Goal: Information Seeking & Learning: Learn about a topic

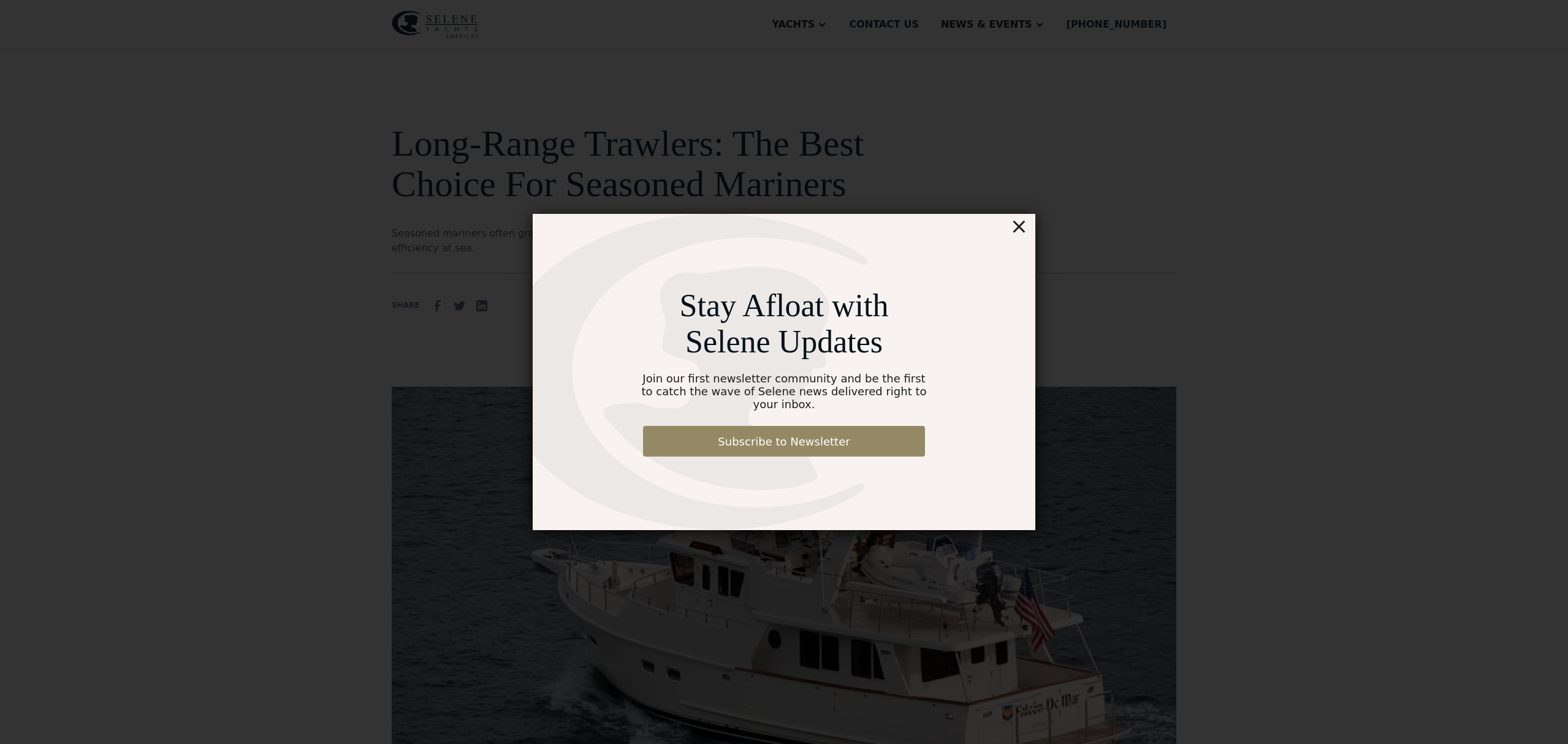
click at [1018, 234] on div "×" at bounding box center [1019, 226] width 18 height 24
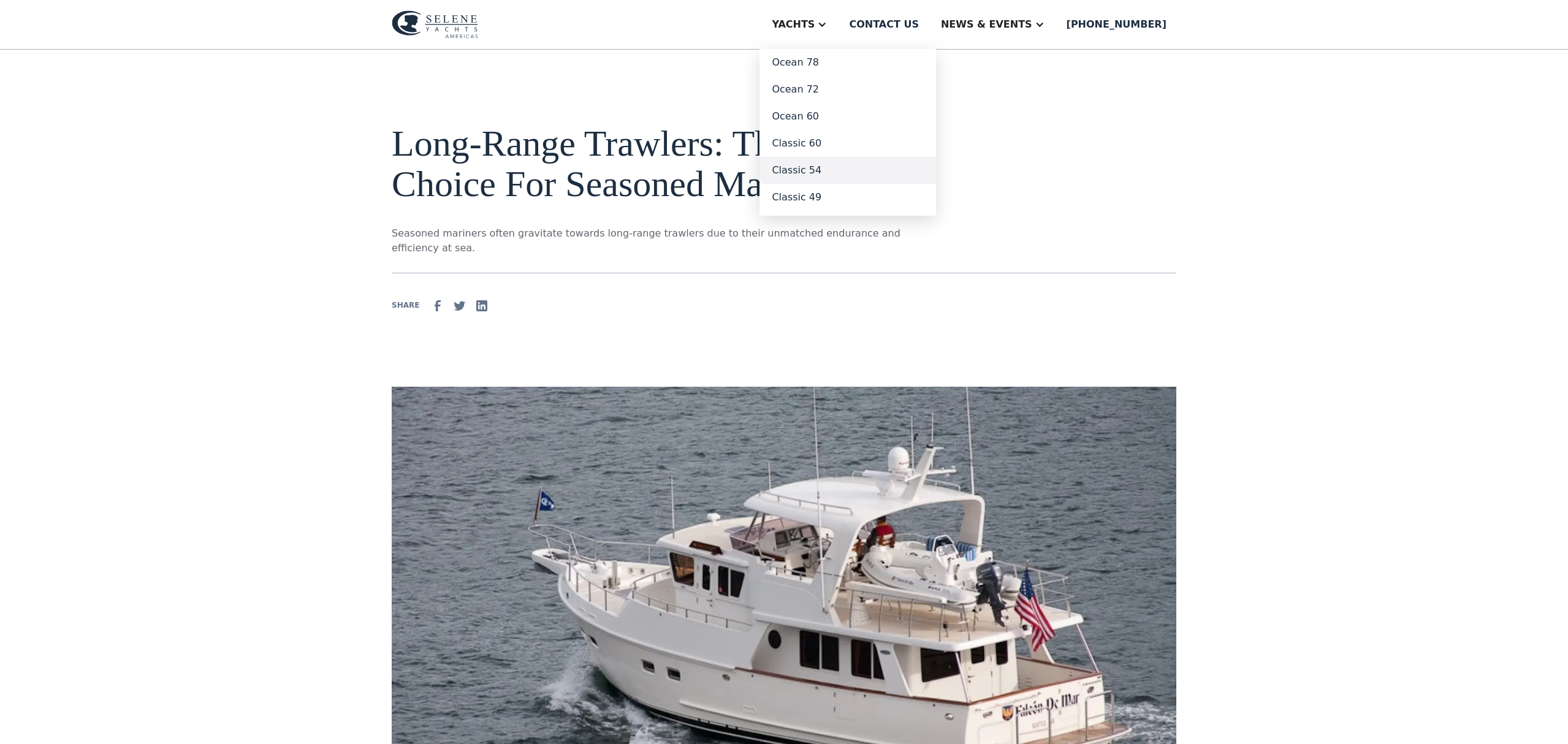
click at [845, 169] on link "Classic 54" at bounding box center [848, 170] width 177 height 27
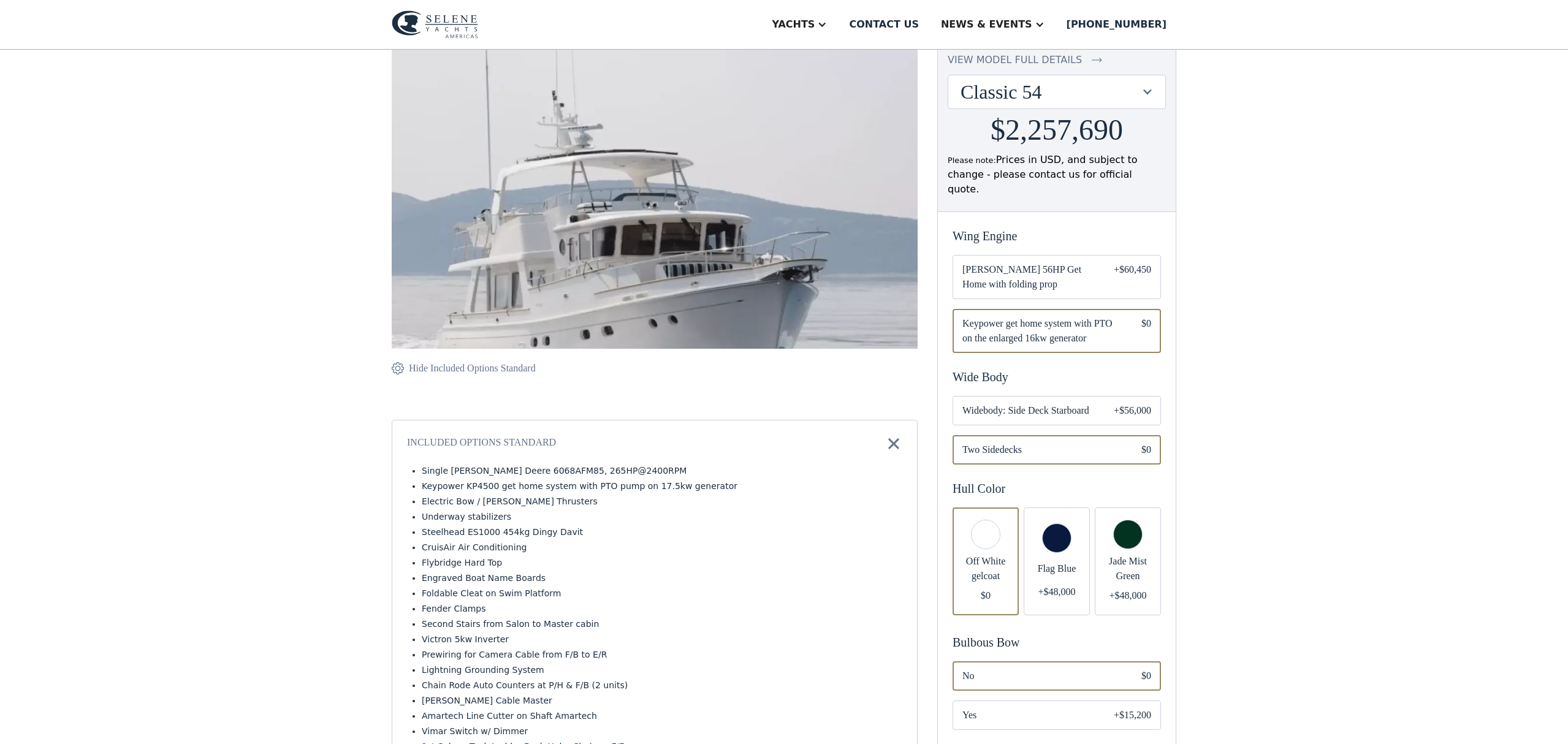
scroll to position [129, 0]
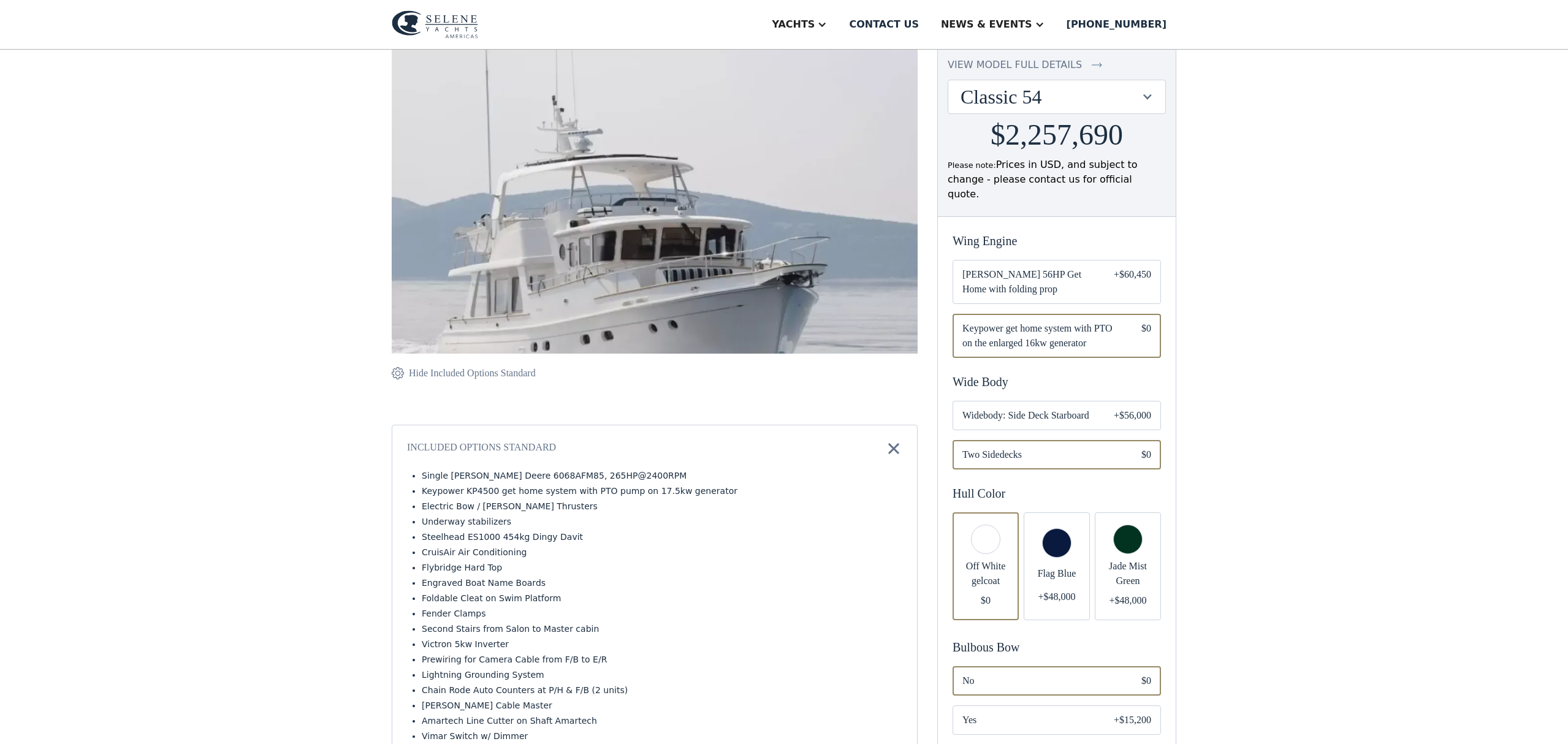
click at [1048, 408] on span "Widebody: Side Deck Starboard" at bounding box center [1028, 415] width 131 height 15
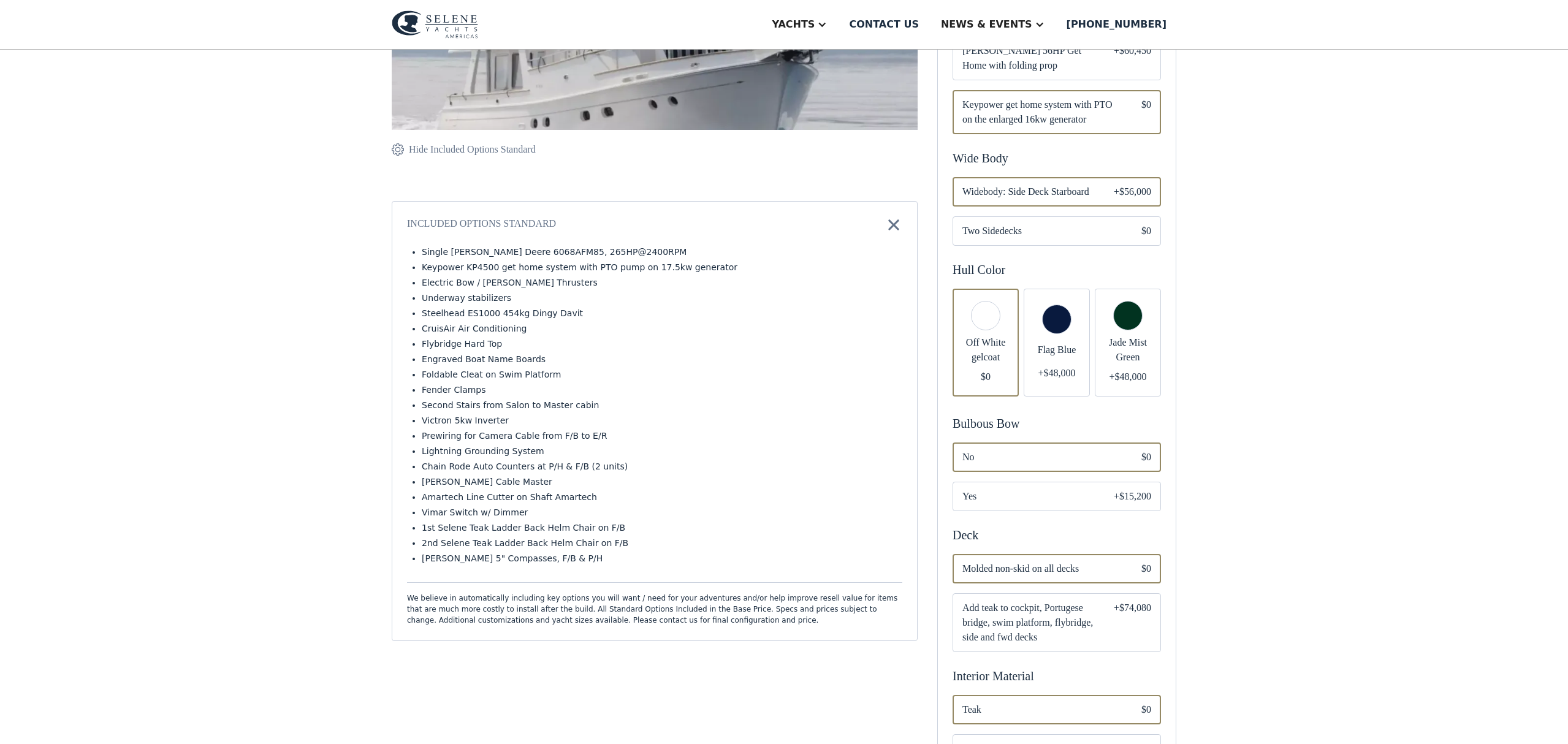
scroll to position [353, 0]
click at [1038, 489] on span "Yes" at bounding box center [1028, 496] width 131 height 15
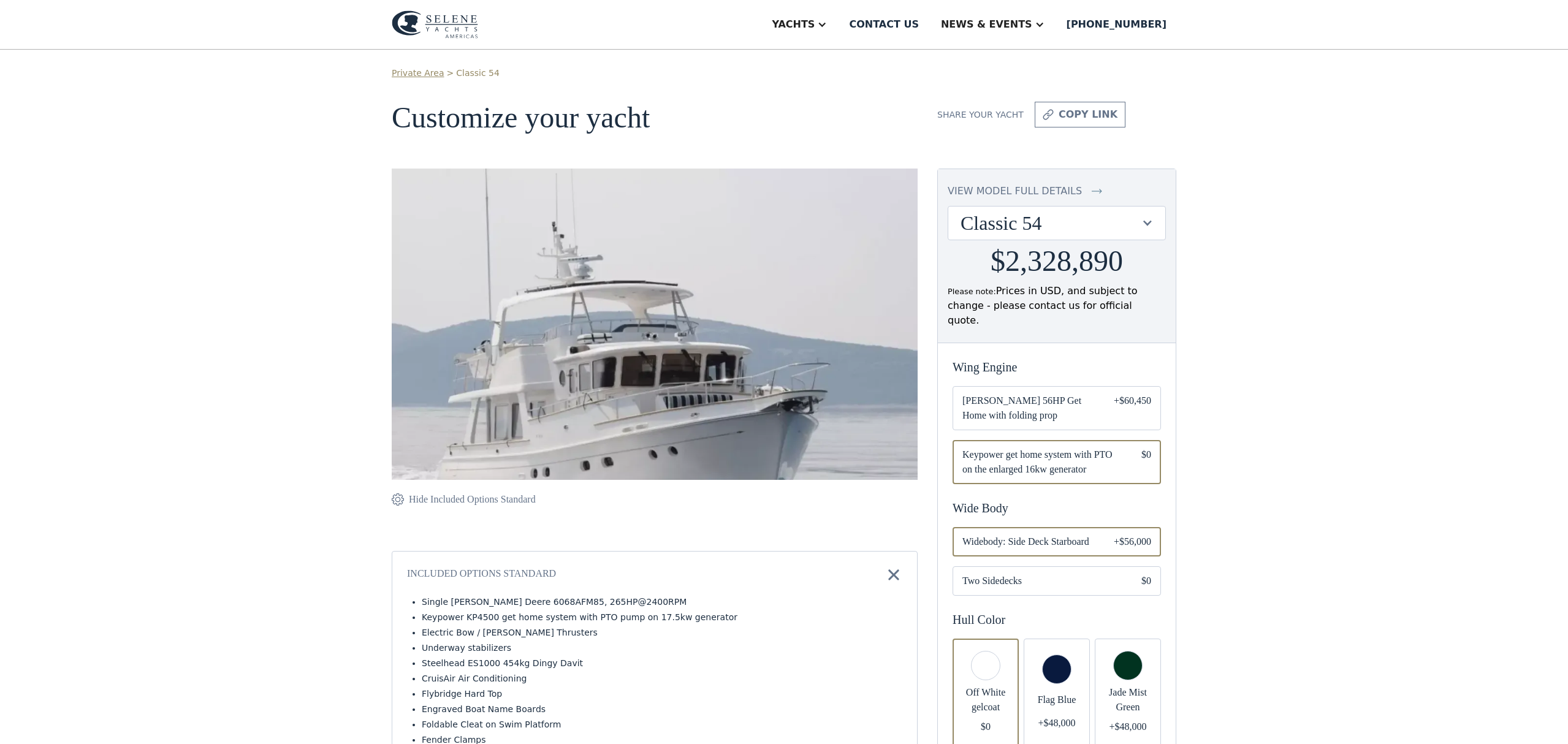
scroll to position [1, 0]
click at [641, 430] on img at bounding box center [654, 358] width 526 height 378
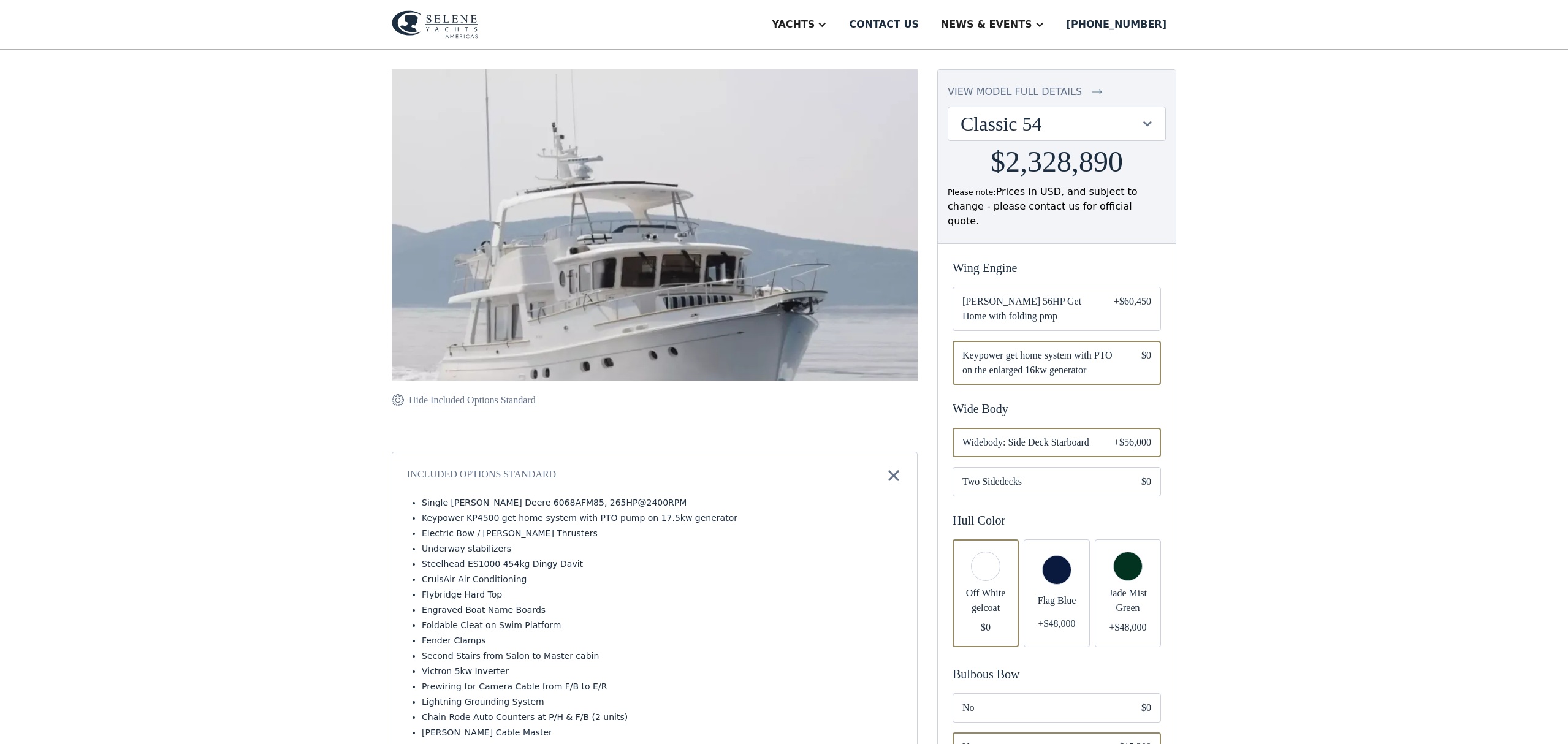
scroll to position [98, 0]
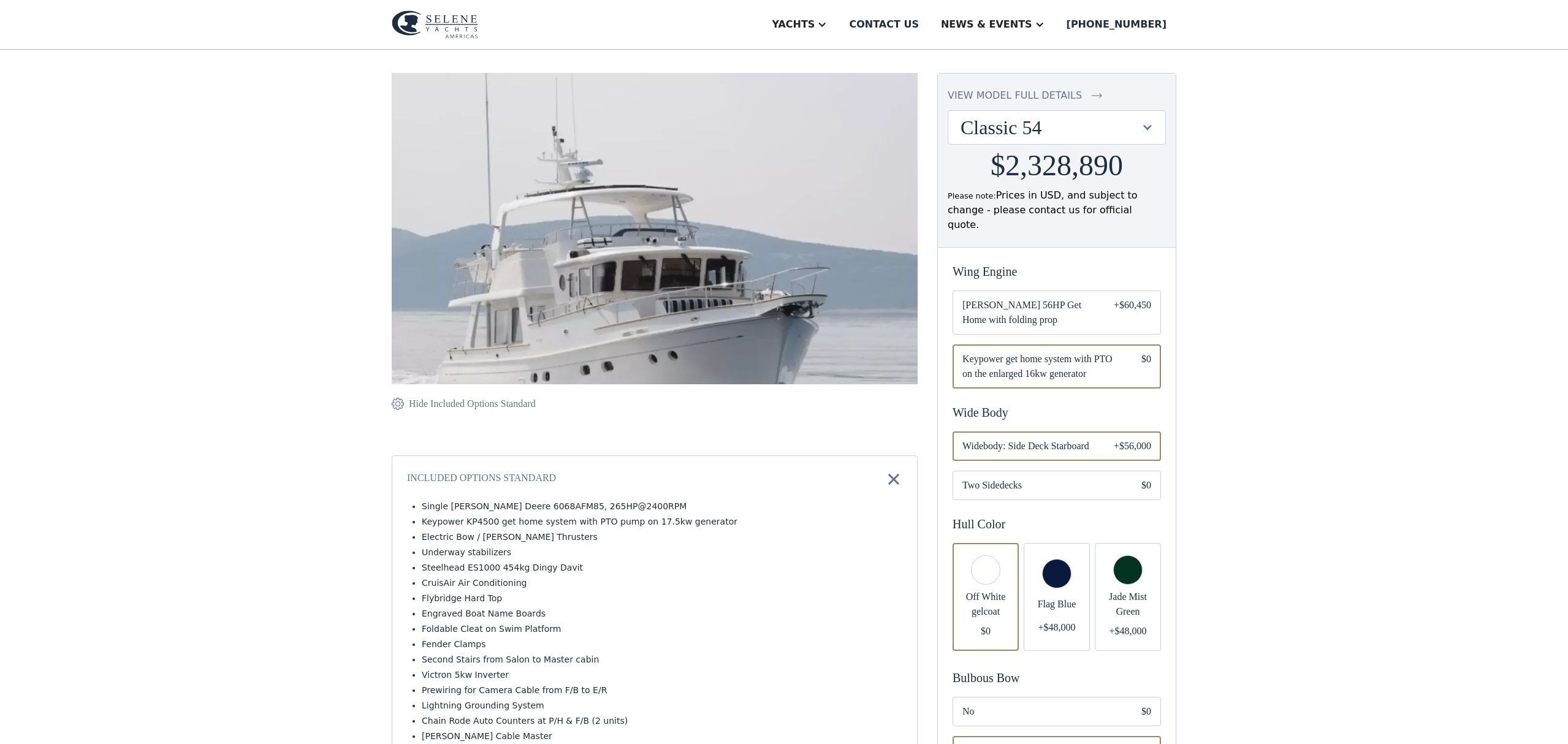
click at [1149, 122] on div at bounding box center [1147, 127] width 12 height 12
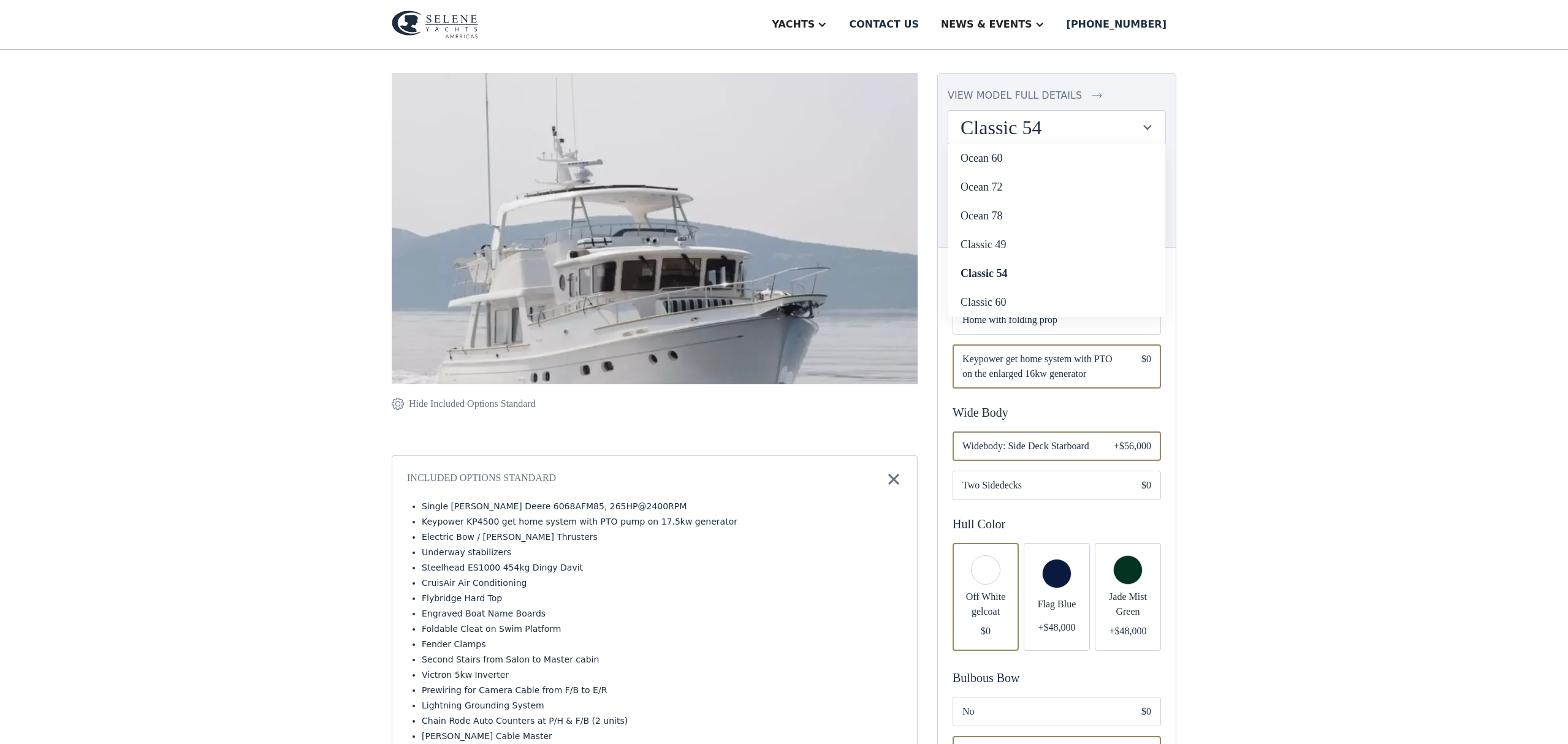
click at [1334, 130] on div "Private Area > Classic 54 Customize your yacht Share your yacht copy link Show …" at bounding box center [784, 669] width 1568 height 1434
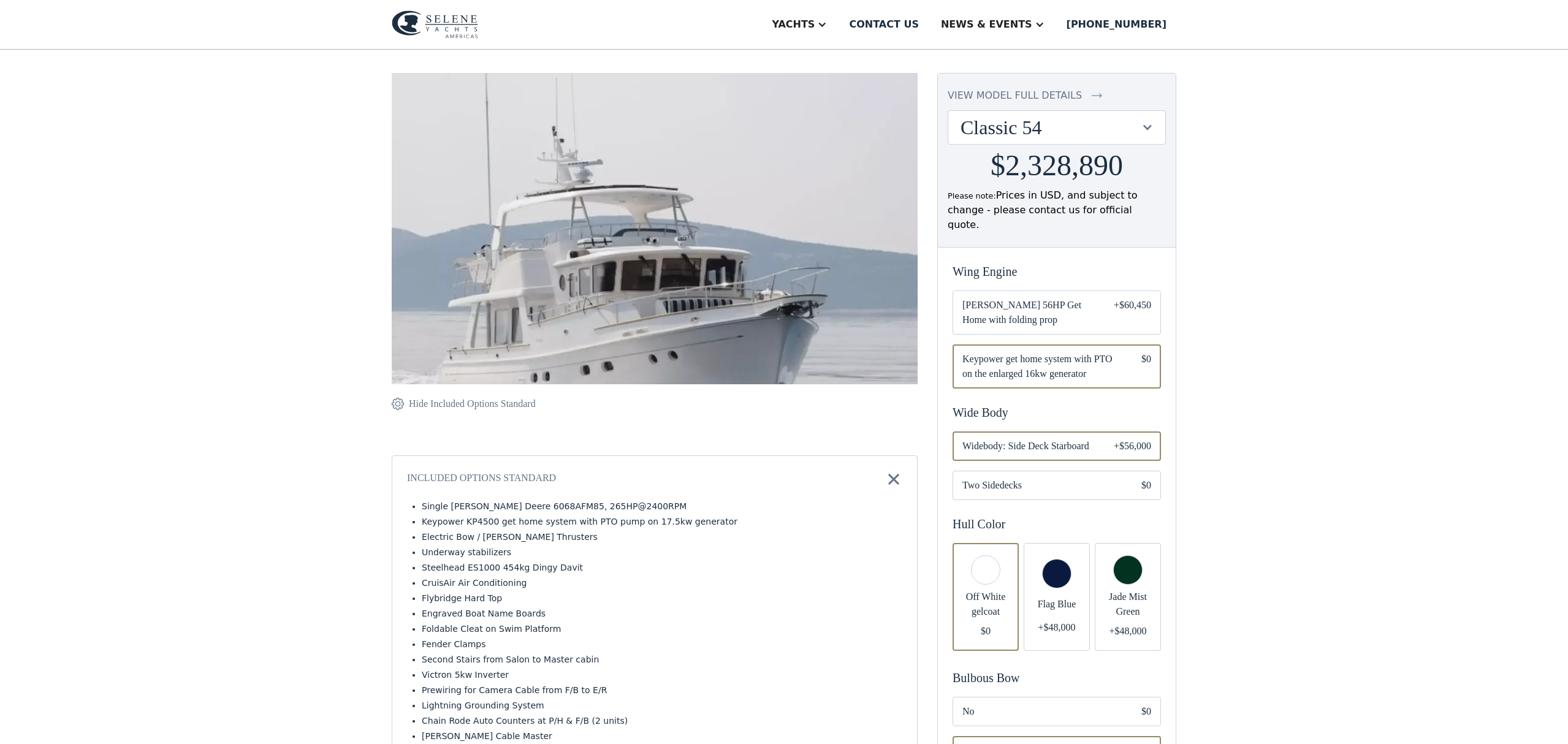
click at [649, 290] on img at bounding box center [654, 262] width 526 height 378
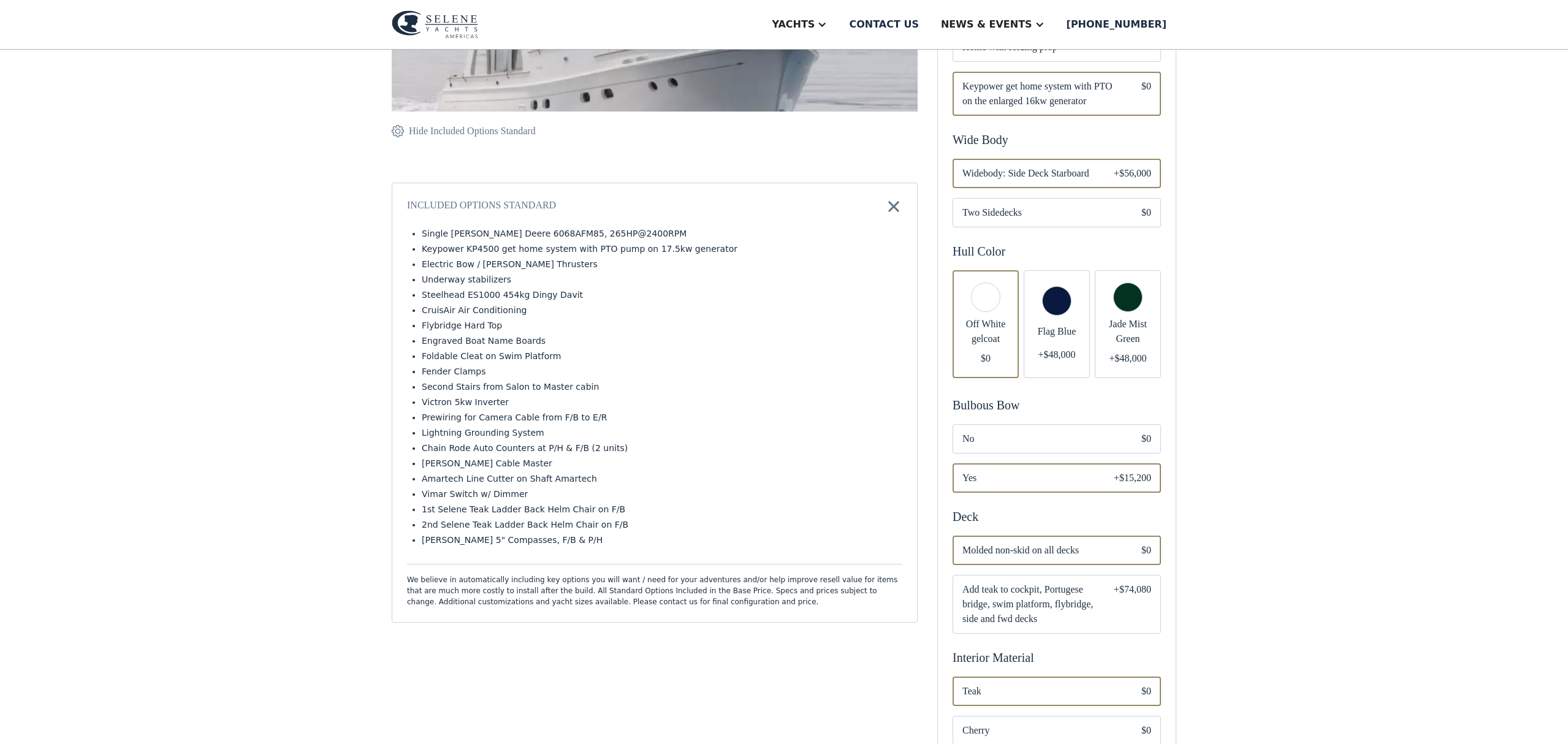
scroll to position [370, 0]
drag, startPoint x: 496, startPoint y: 251, endPoint x: 417, endPoint y: 250, distance: 79.0
click at [417, 250] on ul "Single John Deere 6068AFM85, 265HP@2400RPM Keypower KP4500 get home system with…" at bounding box center [654, 389] width 495 height 322
click at [696, 318] on ul "Single John Deere 6068AFM85, 265HP@2400RPM Keypower KP4500 get home system with…" at bounding box center [654, 389] width 495 height 322
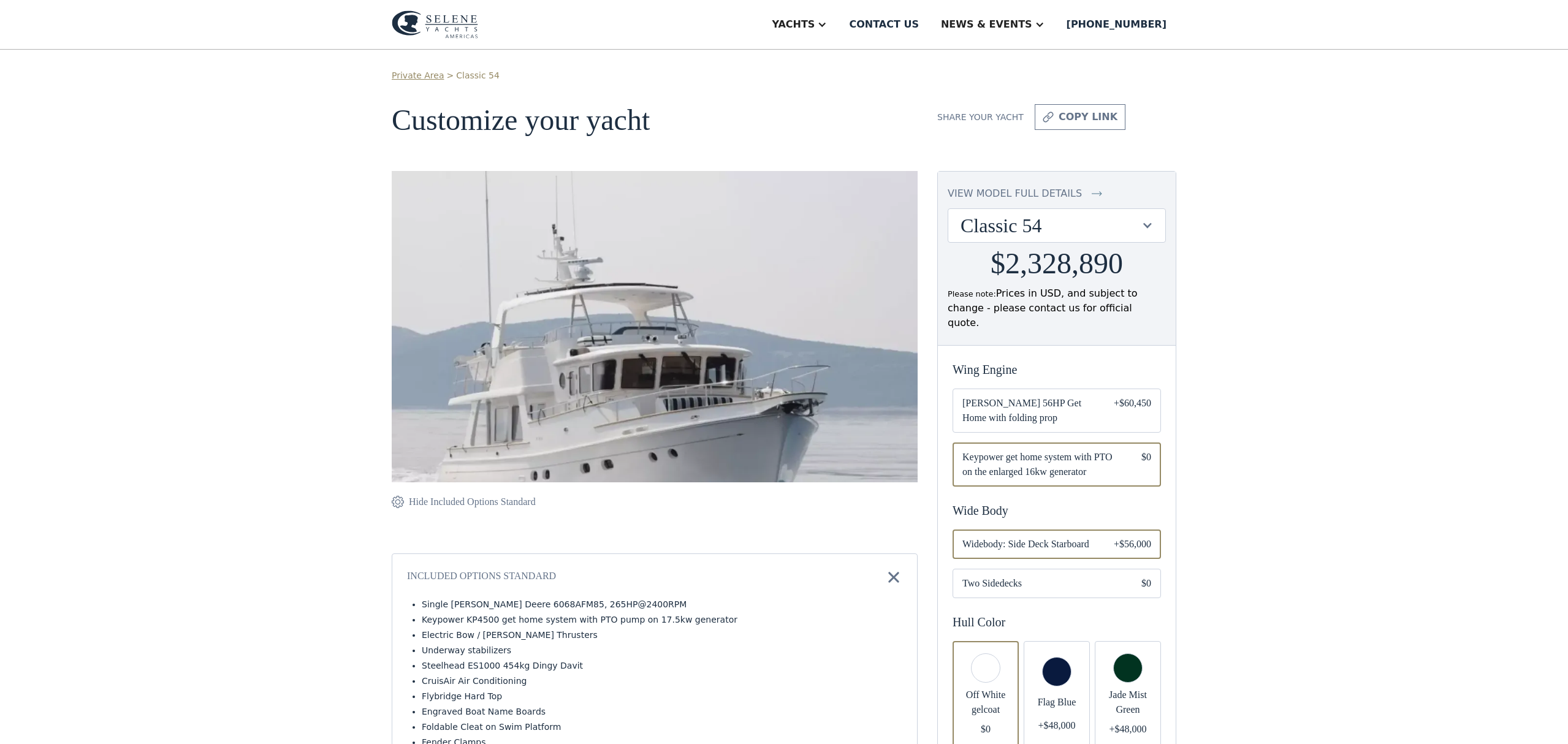
scroll to position [0, 0]
click at [834, 172] on link "Classic 54" at bounding box center [848, 170] width 177 height 27
click at [467, 30] on img at bounding box center [434, 24] width 86 height 28
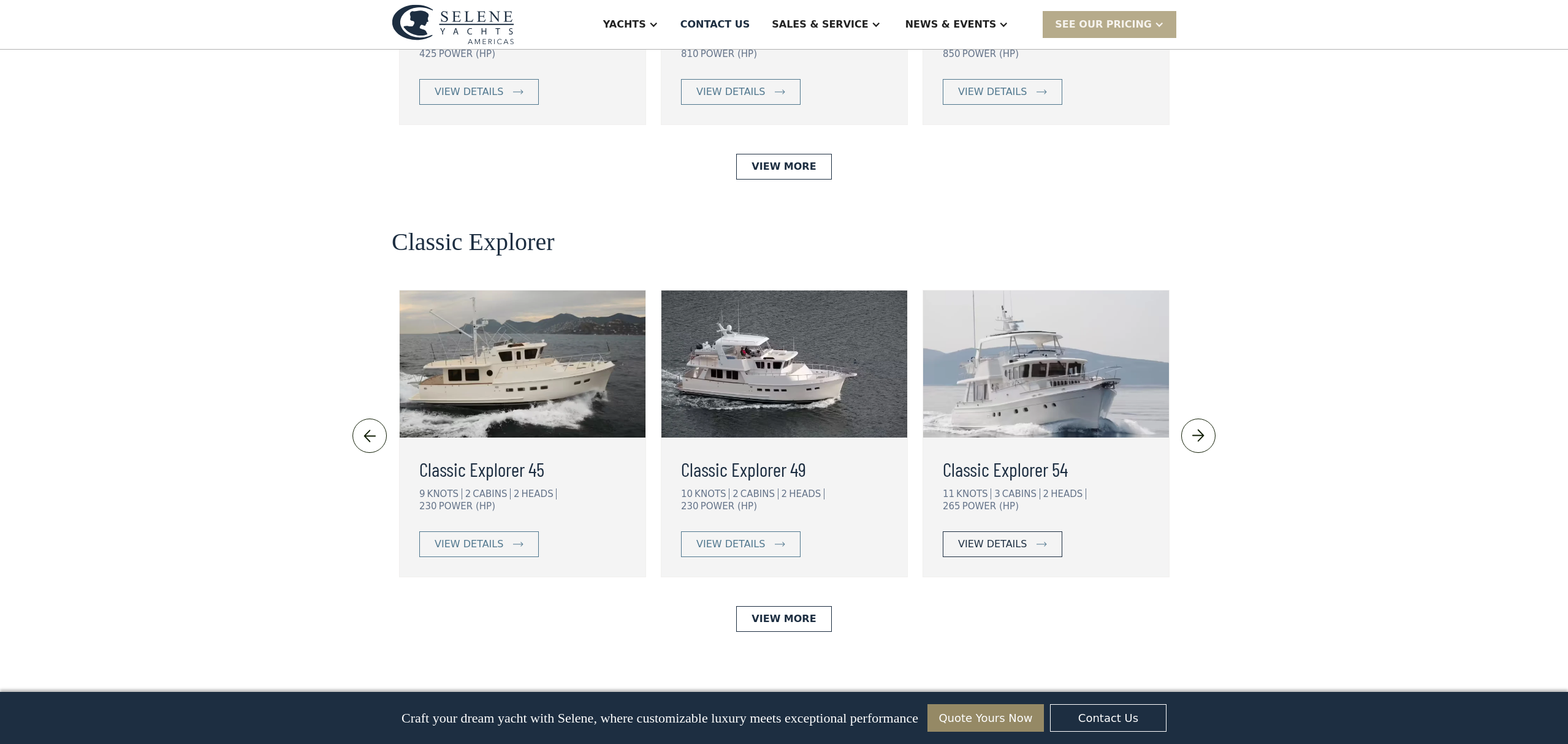
click at [1007, 537] on div "view details" at bounding box center [992, 544] width 68 height 15
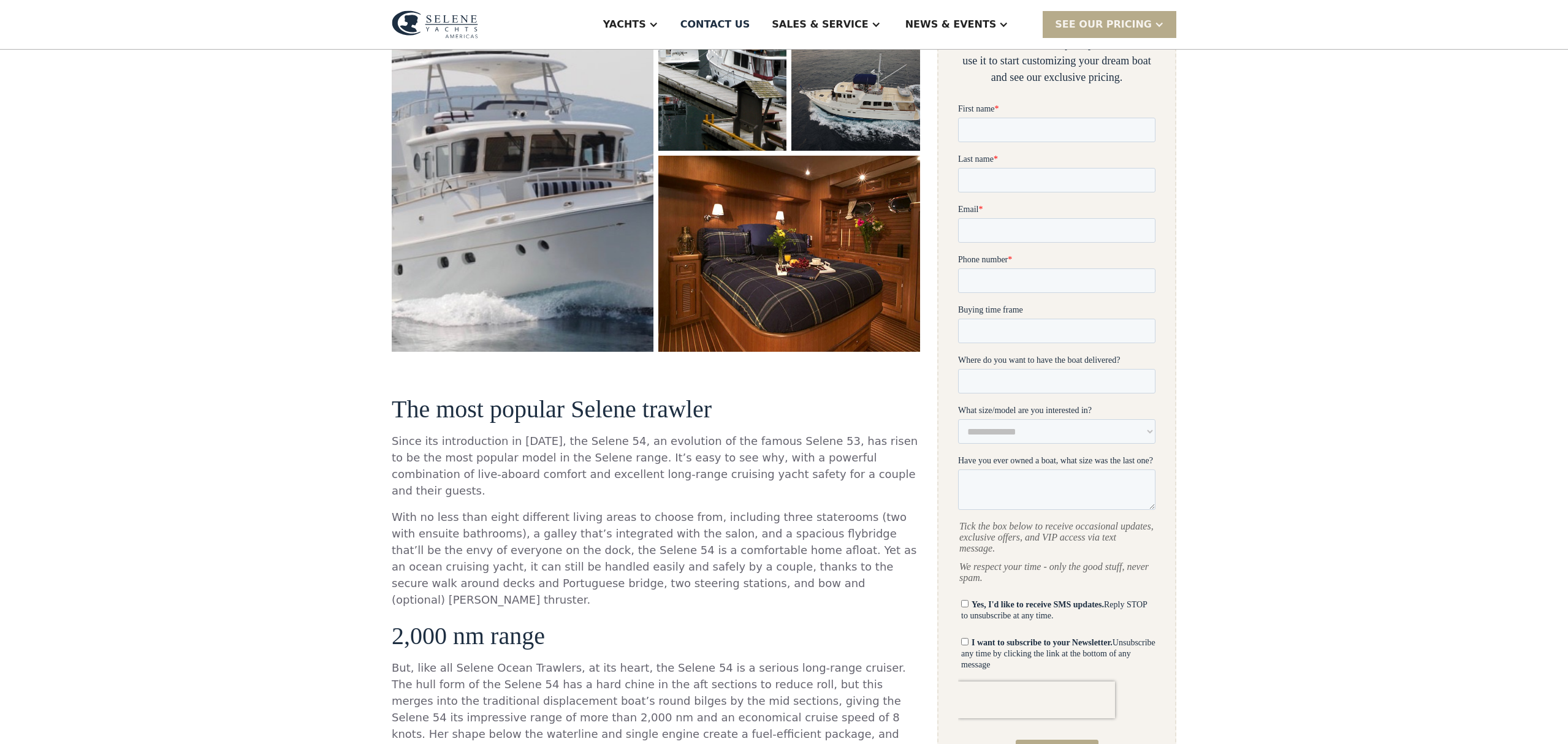
scroll to position [288, 0]
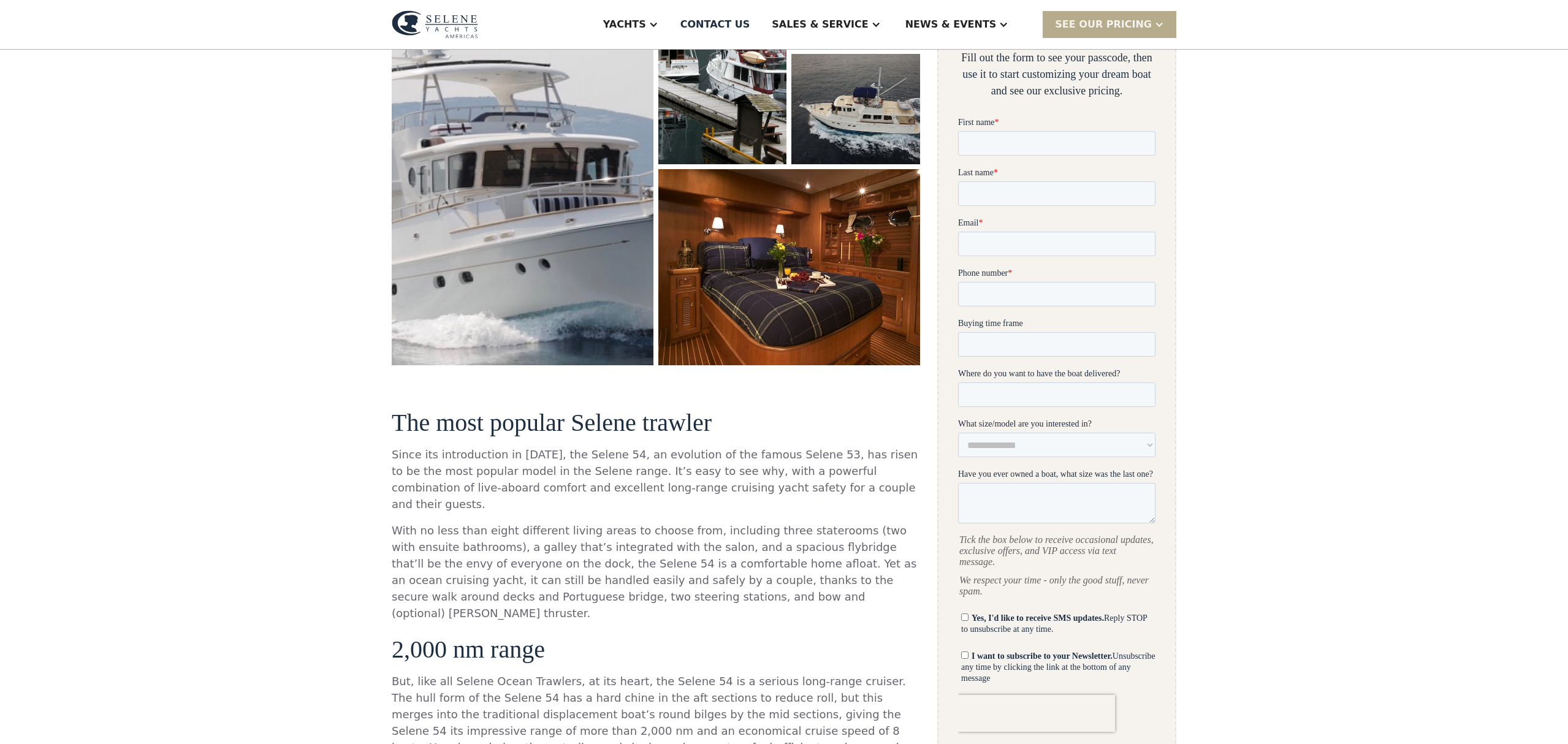
click at [573, 296] on img "open lightbox" at bounding box center [523, 152] width 278 height 453
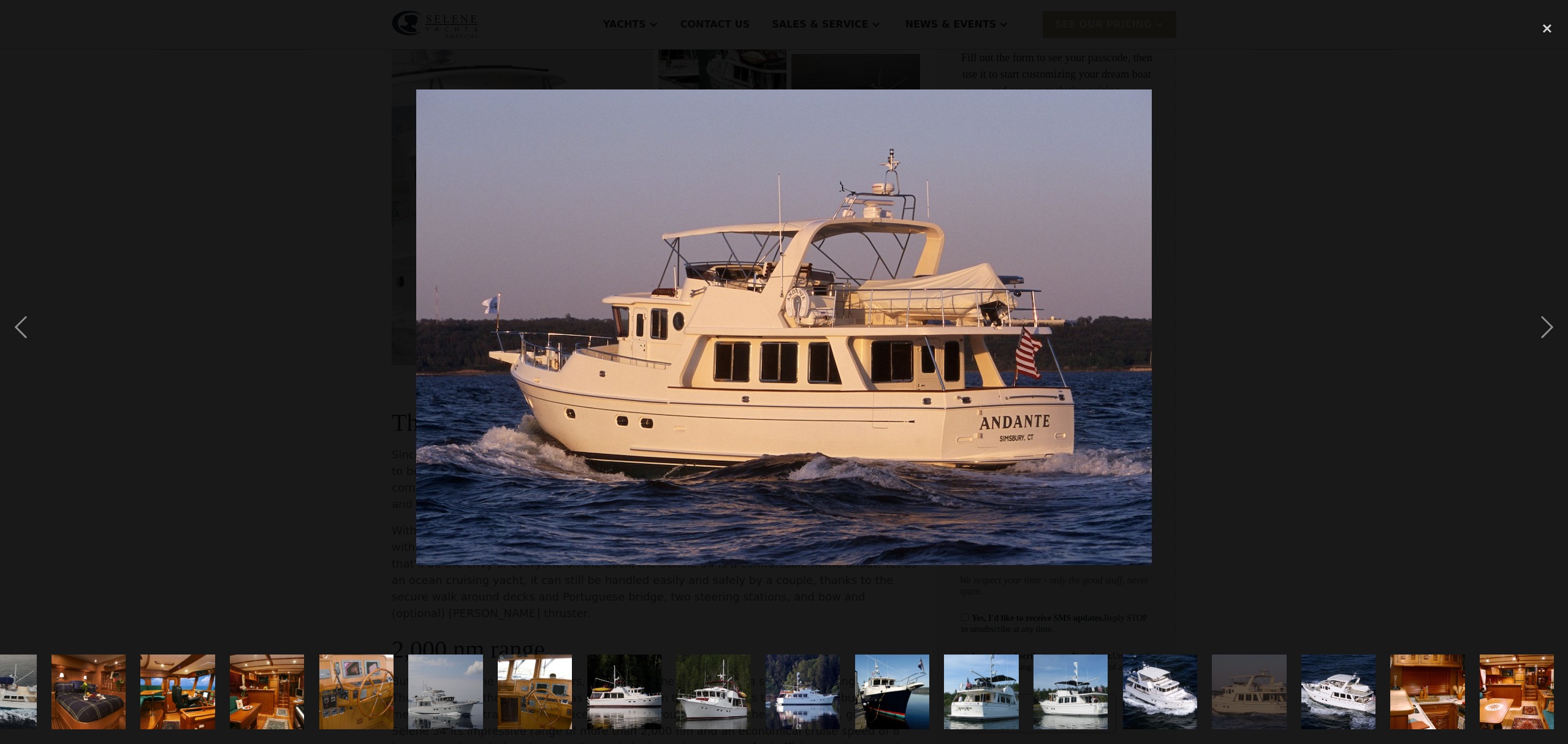
scroll to position [0, 322]
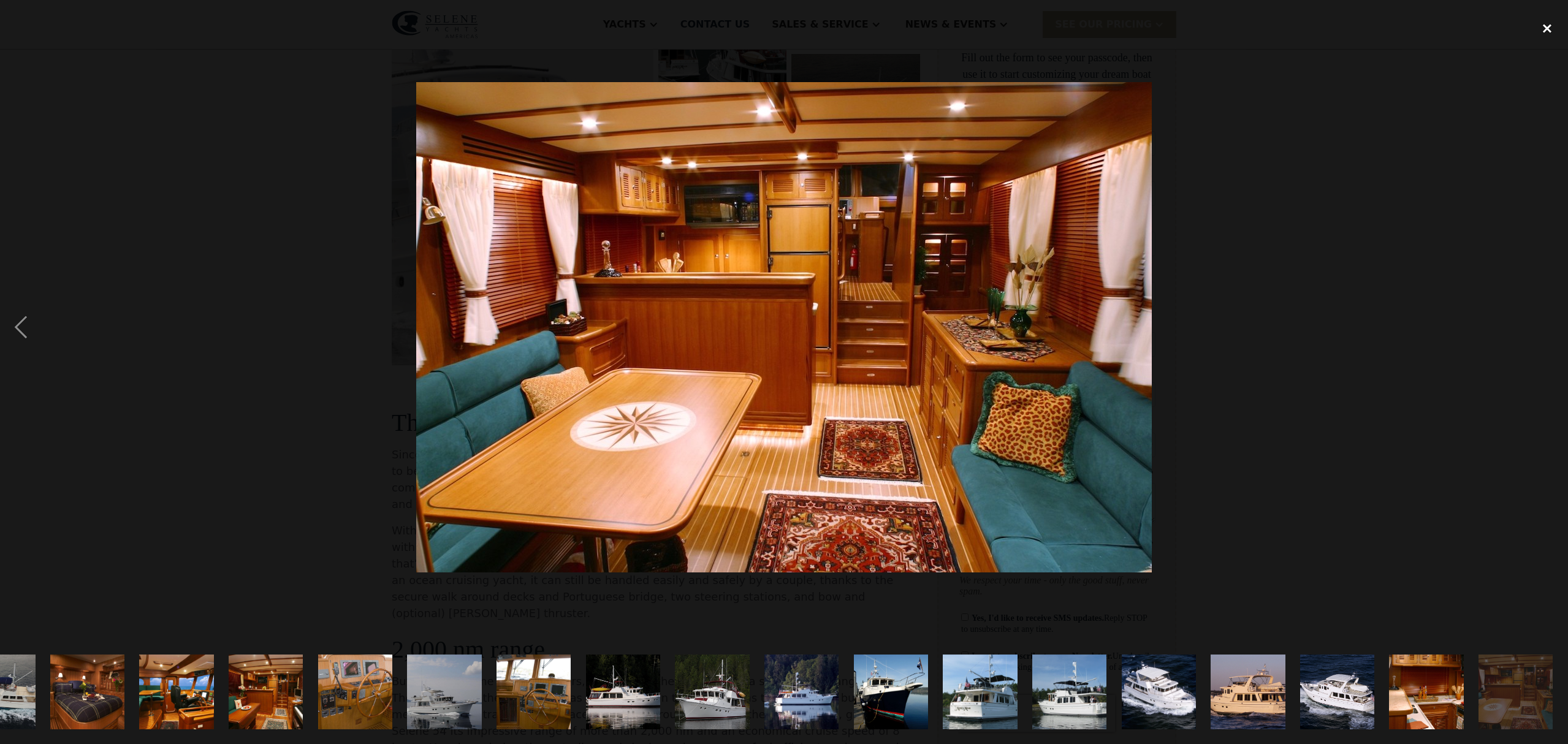
click at [1549, 29] on div "close lightbox" at bounding box center [1547, 28] width 42 height 27
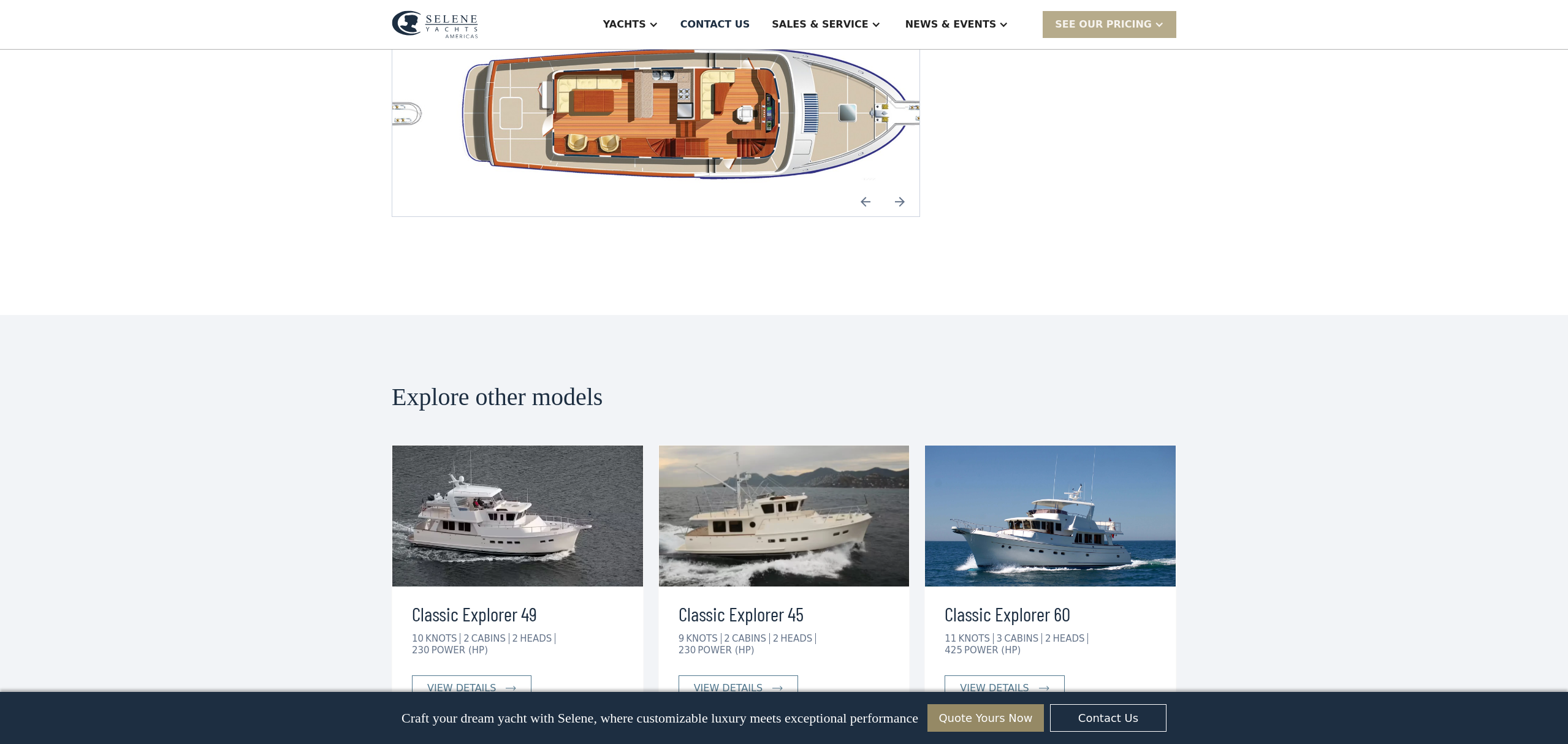
scroll to position [2363, 0]
click at [784, 445] on img at bounding box center [784, 515] width 251 height 141
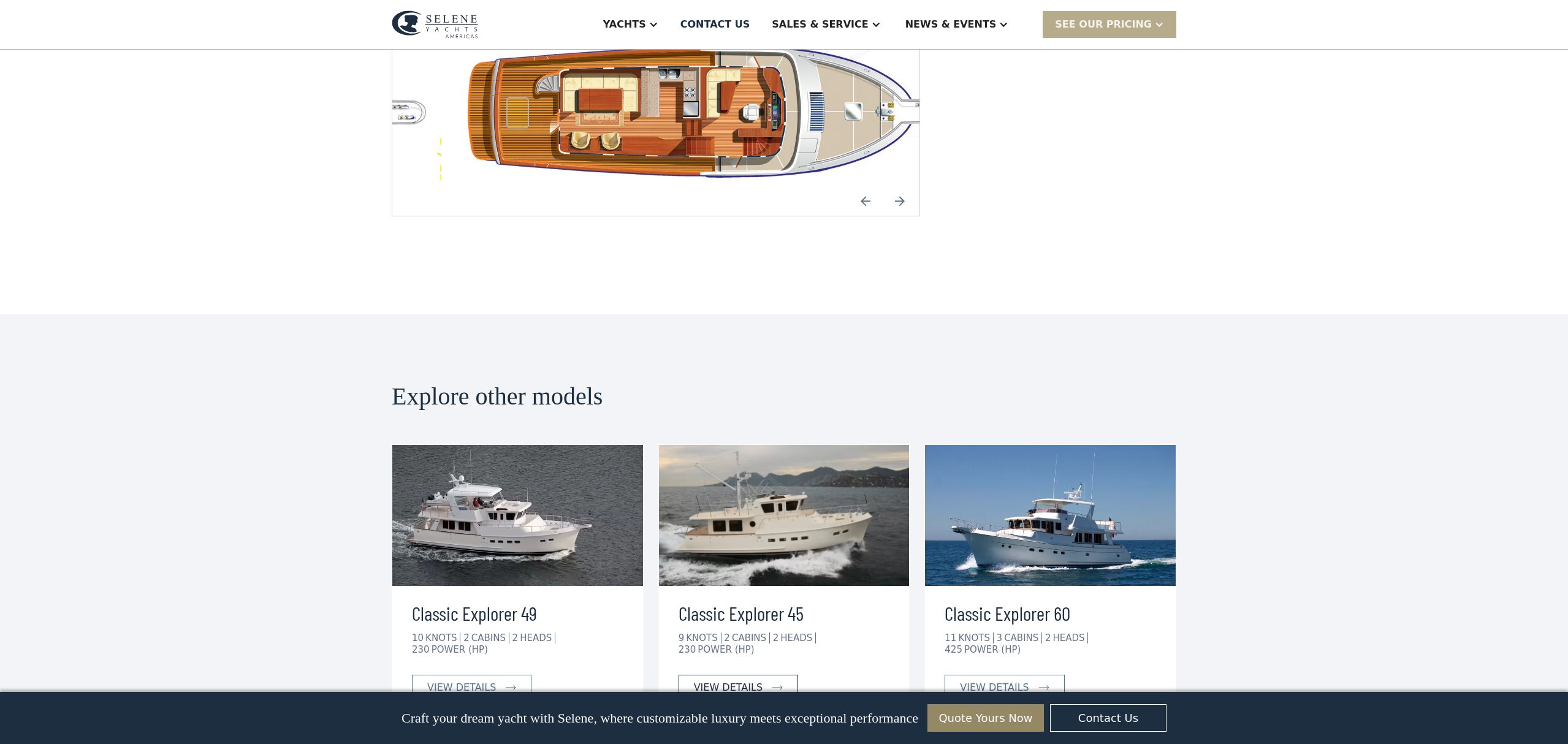
click at [728, 680] on div "view details" at bounding box center [728, 688] width 68 height 15
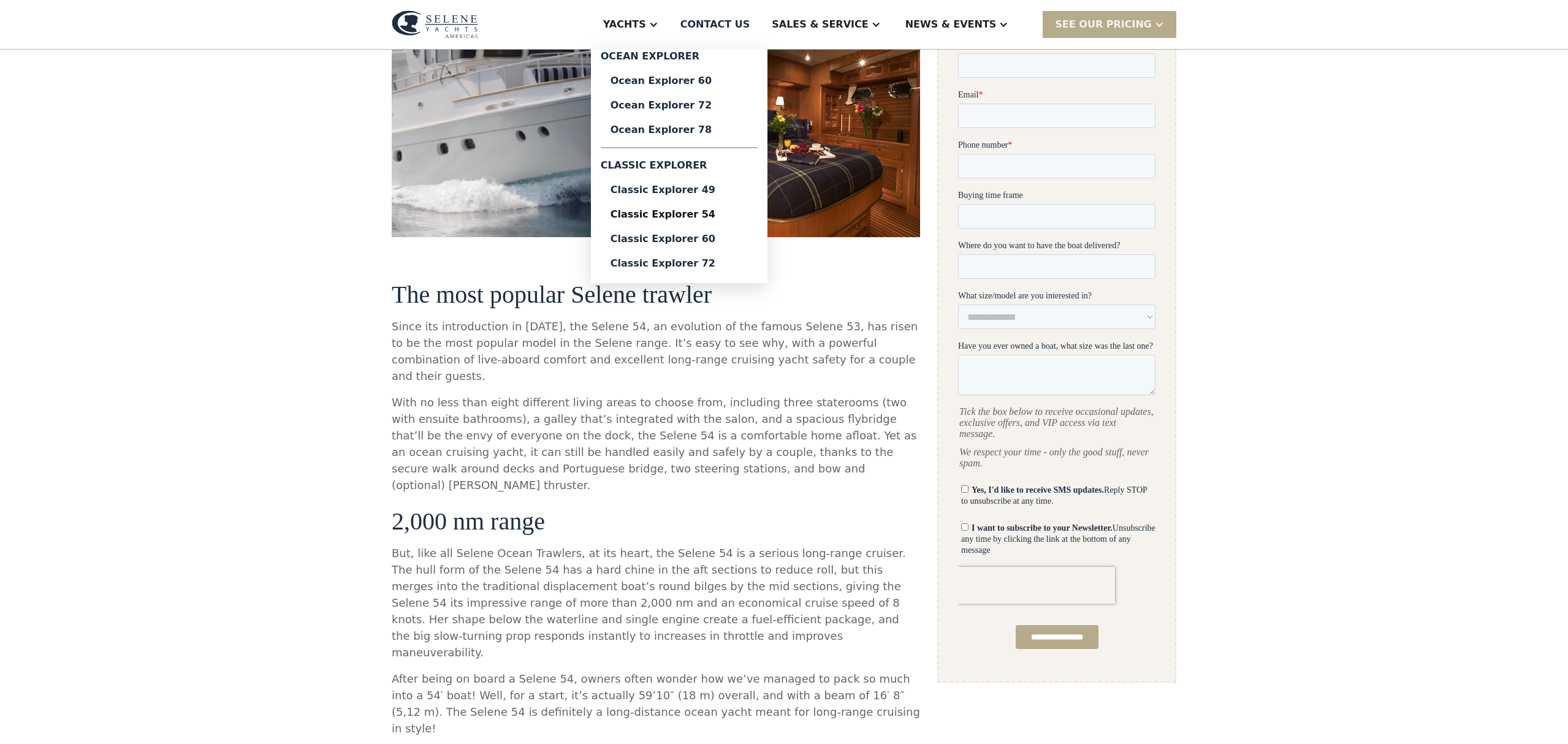
scroll to position [409, 0]
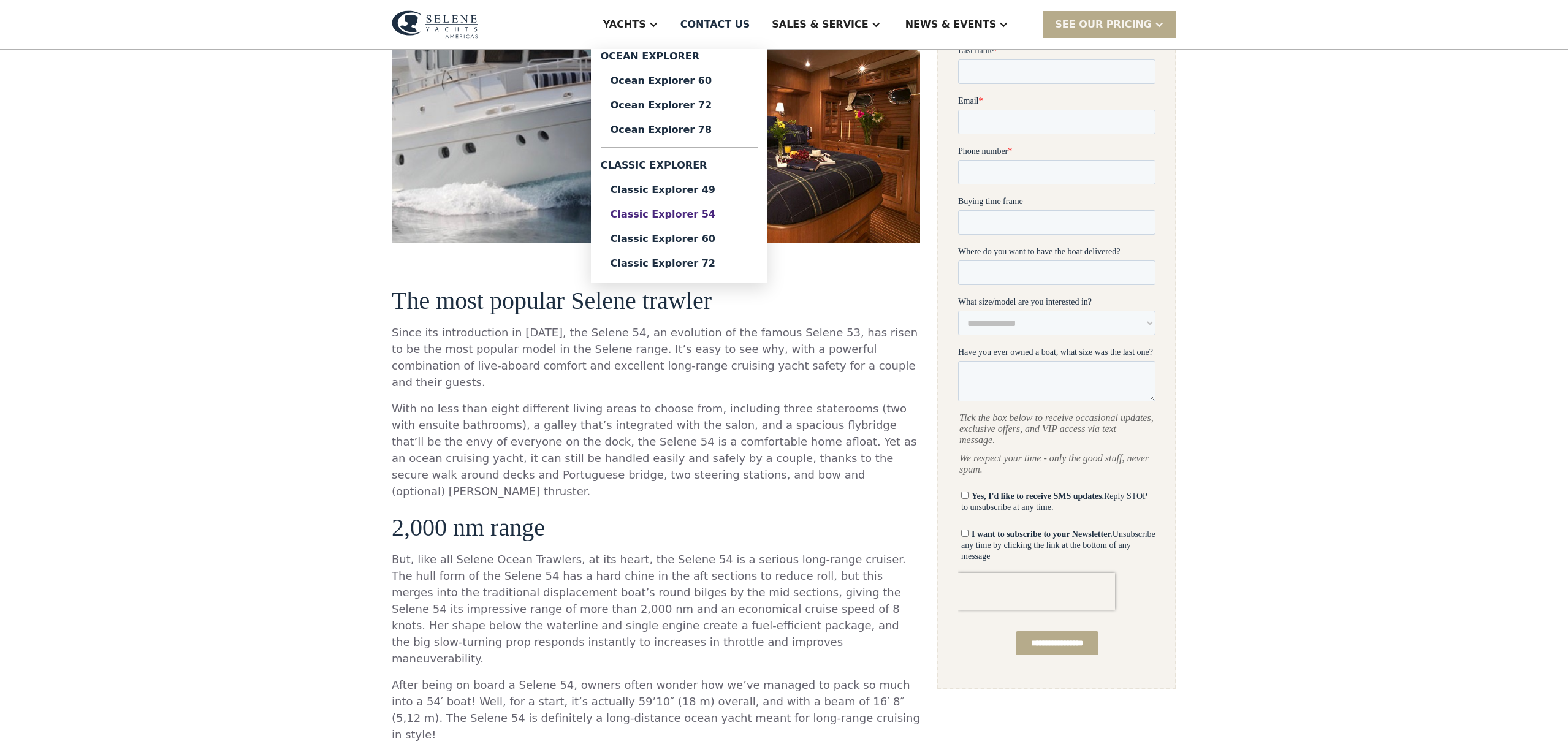
click at [747, 213] on div "Classic Explorer 54" at bounding box center [679, 215] width 137 height 10
